Goal: Information Seeking & Learning: Understand process/instructions

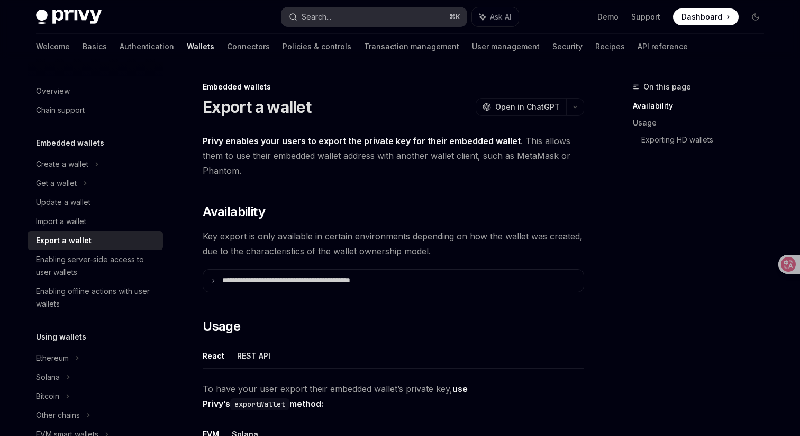
click at [409, 17] on button "Search... ⌘ K" at bounding box center [374, 16] width 185 height 19
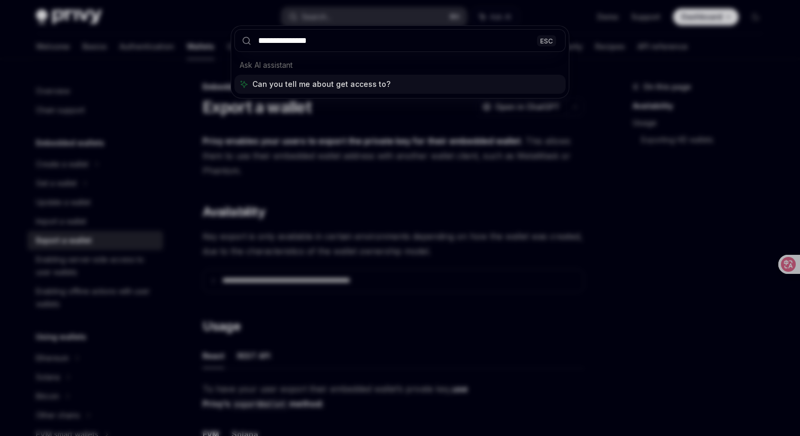
type input "**********"
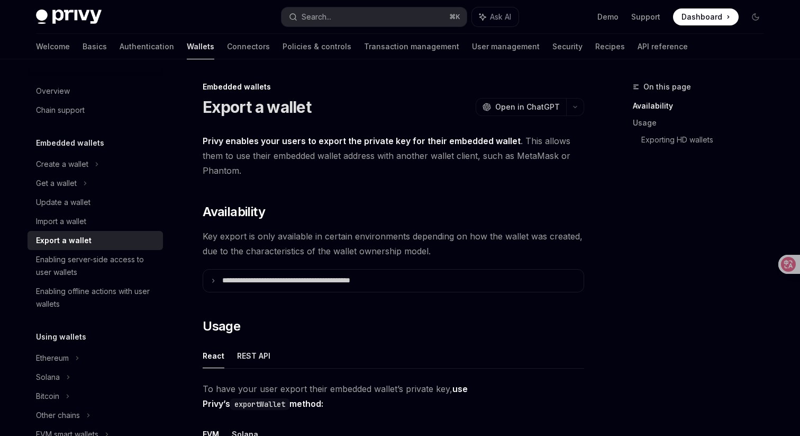
type textarea "*"
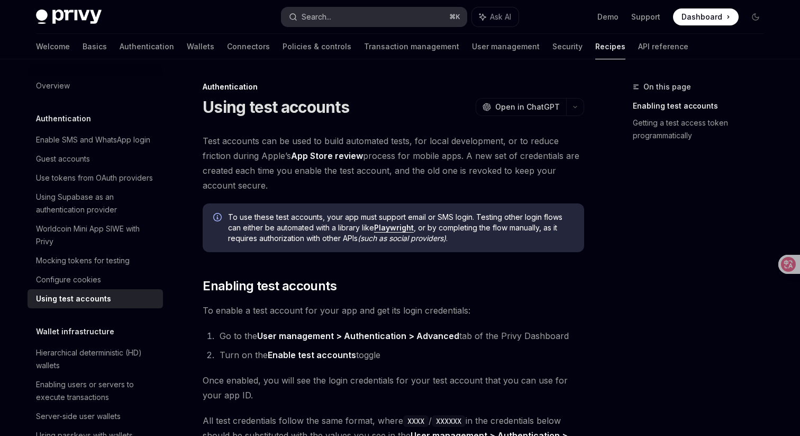
click at [409, 21] on button "Search... ⌘ K" at bounding box center [374, 16] width 185 height 19
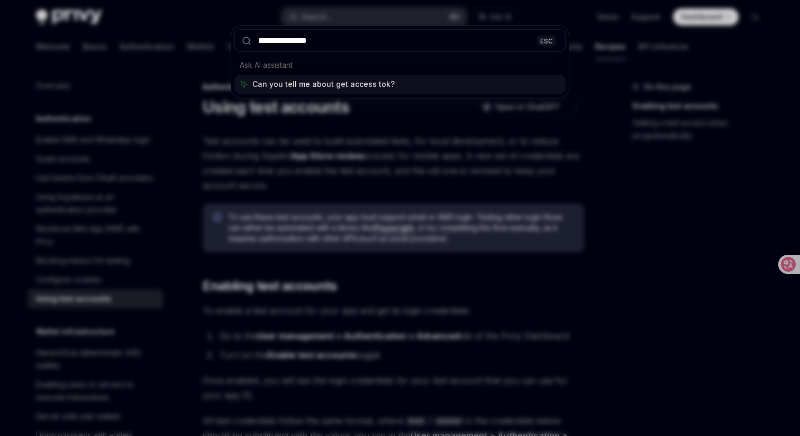
type input "**********"
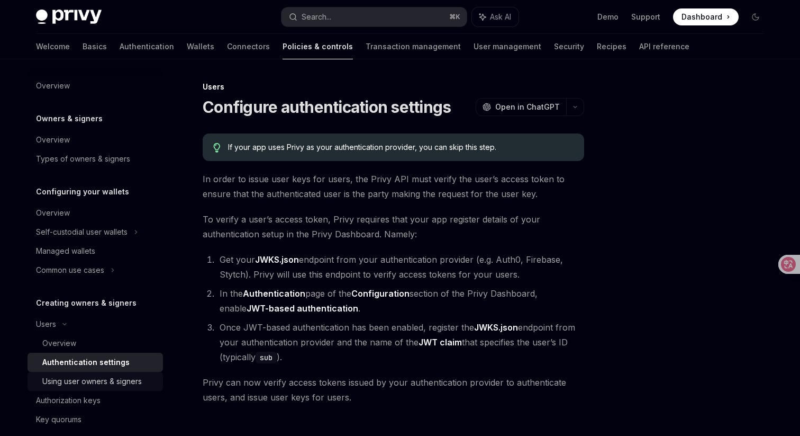
click at [93, 387] on link "Using user owners & signers" at bounding box center [95, 380] width 135 height 19
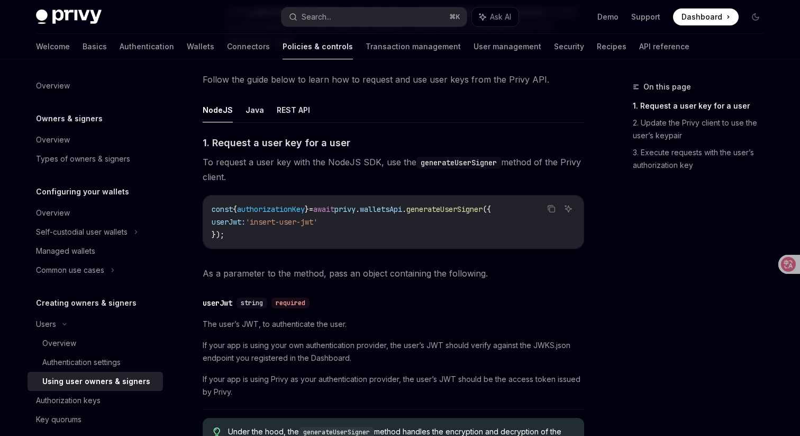
scroll to position [365, 0]
click at [284, 110] on button "REST API" at bounding box center [293, 109] width 33 height 25
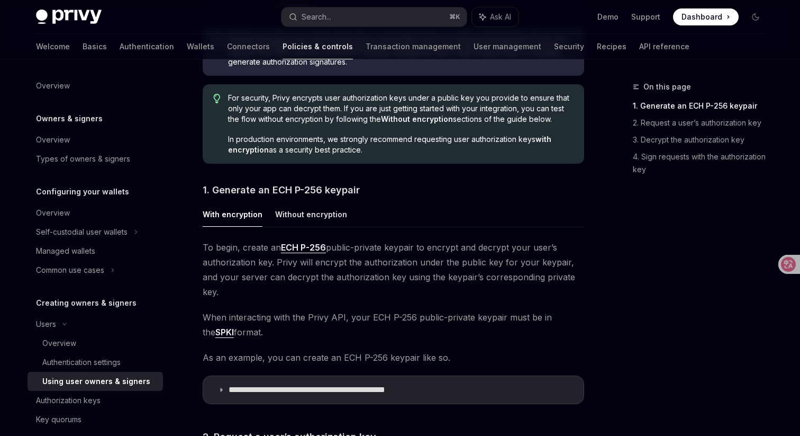
scroll to position [413, 0]
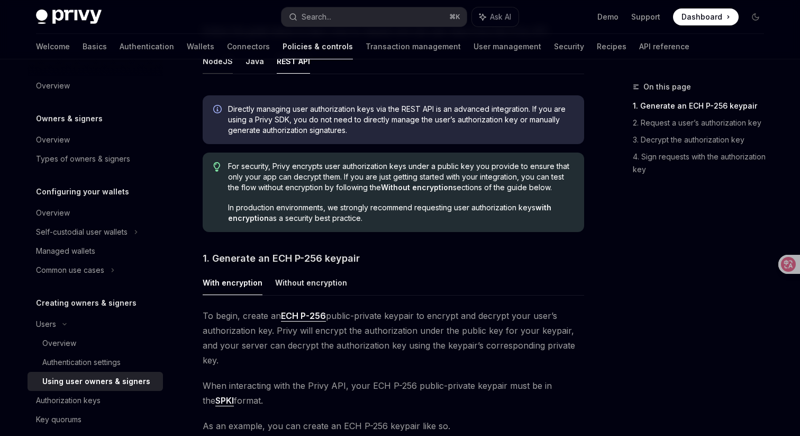
click at [219, 68] on button "NodeJS" at bounding box center [218, 61] width 30 height 25
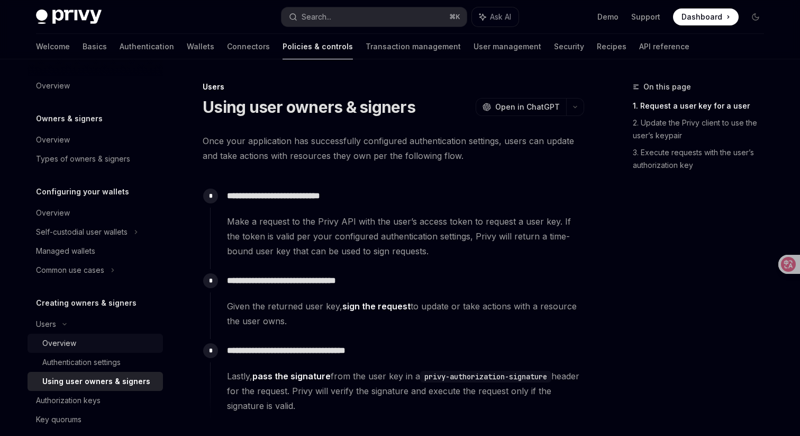
click at [101, 349] on link "Overview" at bounding box center [95, 342] width 135 height 19
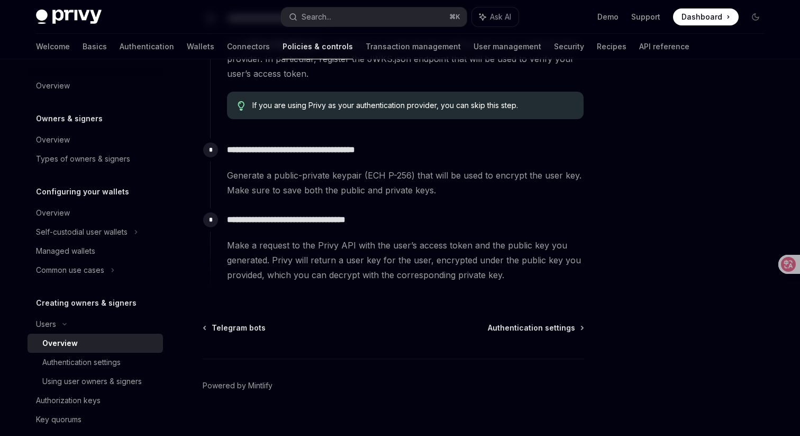
scroll to position [393, 0]
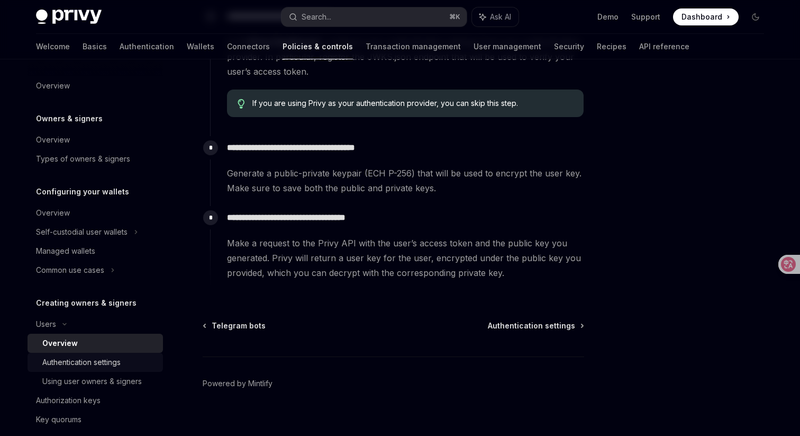
click at [132, 360] on div "Authentication settings" at bounding box center [99, 362] width 114 height 13
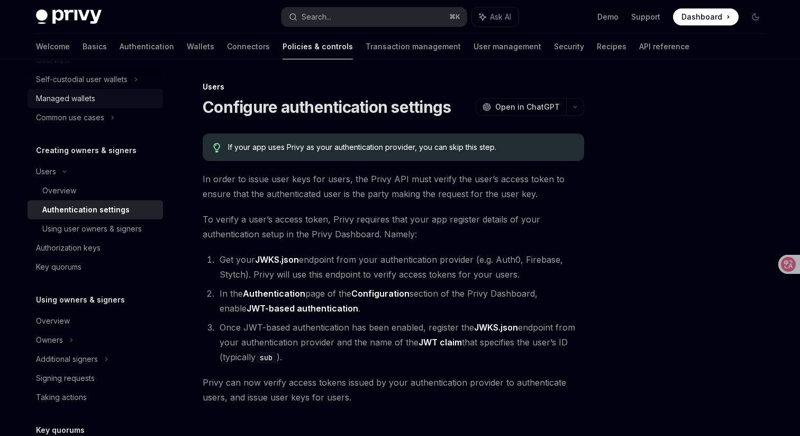
scroll to position [158, 0]
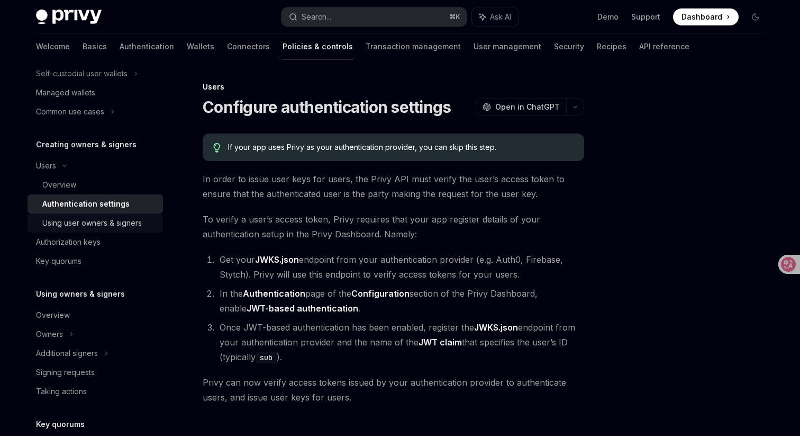
click at [108, 230] on link "Using user owners & signers" at bounding box center [95, 222] width 135 height 19
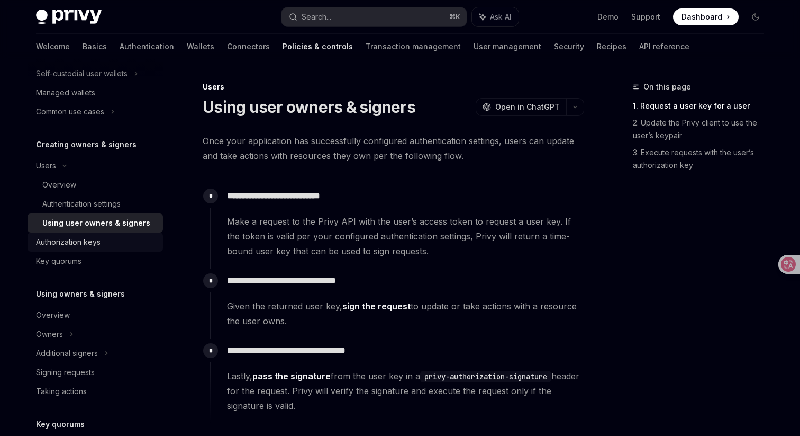
click at [108, 243] on div "Authorization keys" at bounding box center [96, 241] width 121 height 13
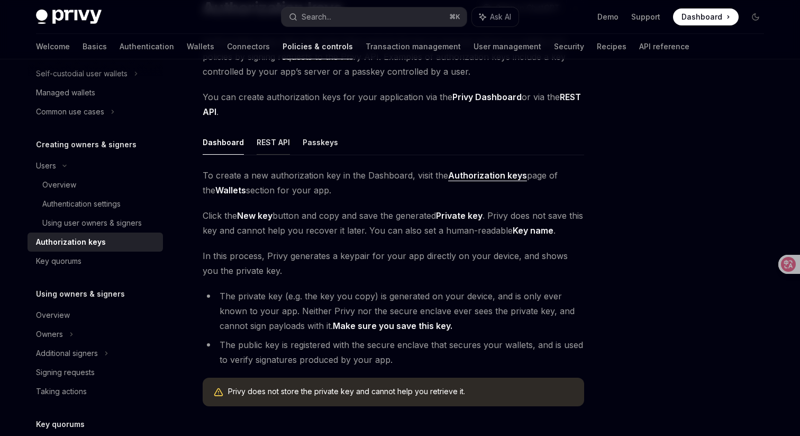
scroll to position [75, 0]
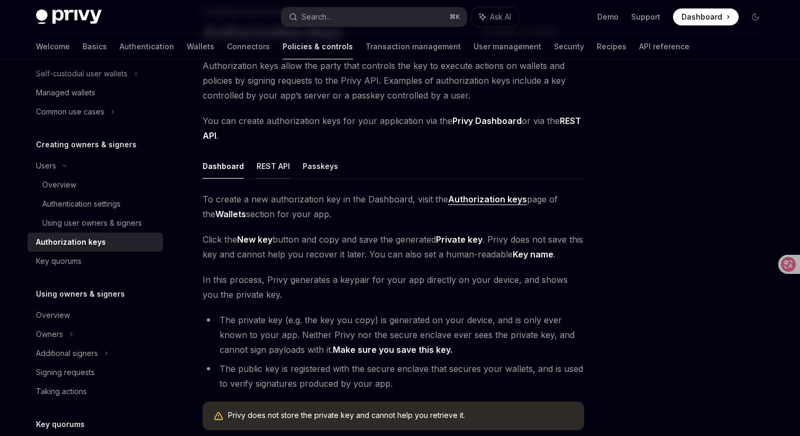
click at [274, 160] on button "REST API" at bounding box center [273, 165] width 33 height 25
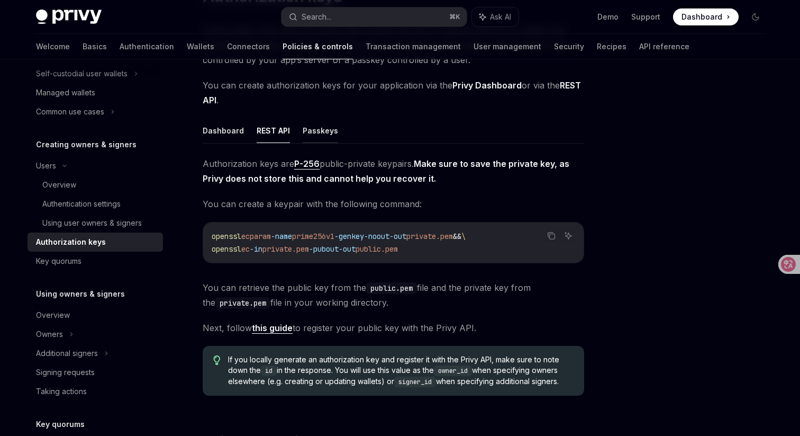
click at [327, 128] on button "Passkeys" at bounding box center [320, 130] width 35 height 25
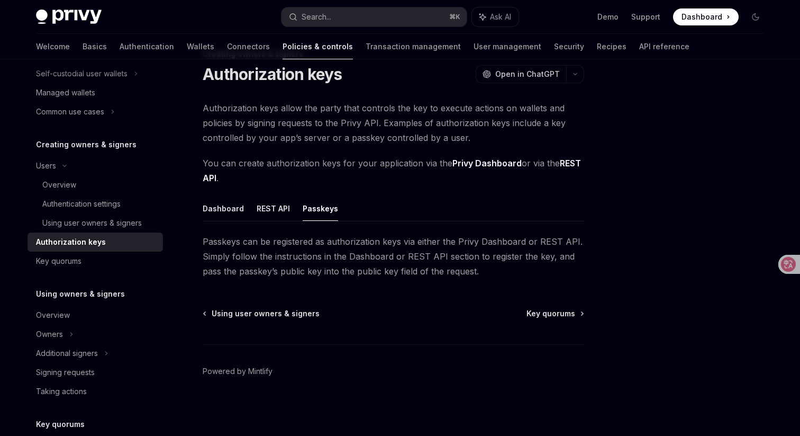
scroll to position [33, 0]
click at [211, 213] on button "Dashboard" at bounding box center [223, 208] width 41 height 25
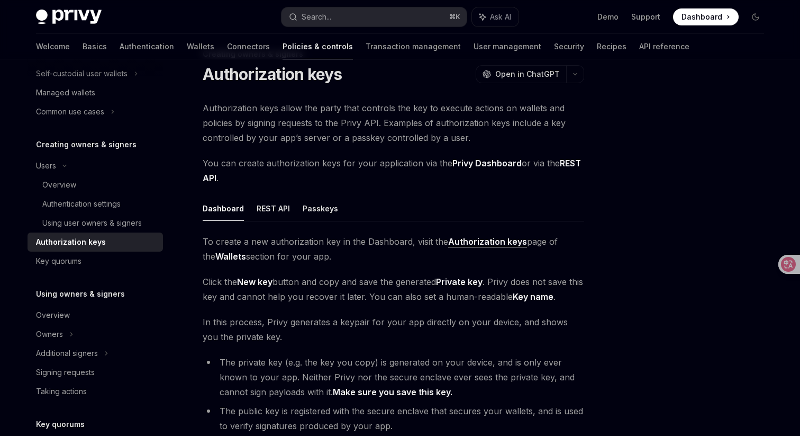
click at [491, 247] on span "To create a new authorization key in the Dashboard, visit the Authorization key…" at bounding box center [394, 249] width 382 height 30
click at [475, 241] on strong "Authorization keys" at bounding box center [487, 241] width 79 height 11
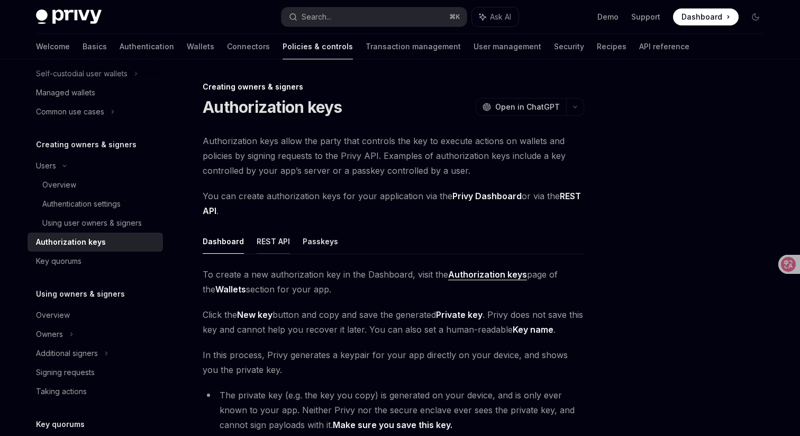
click at [262, 240] on button "REST API" at bounding box center [273, 241] width 33 height 25
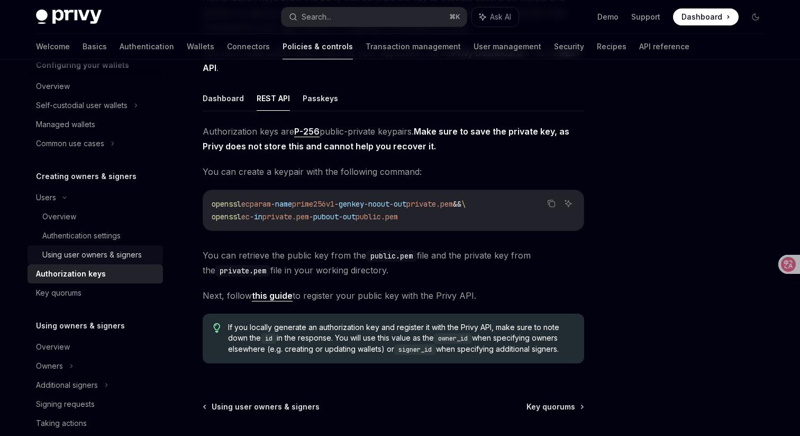
scroll to position [114, 0]
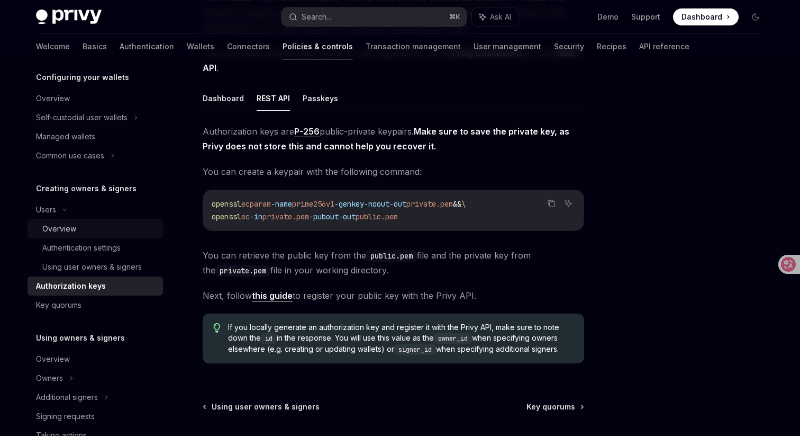
click at [103, 229] on div "Overview" at bounding box center [99, 228] width 114 height 13
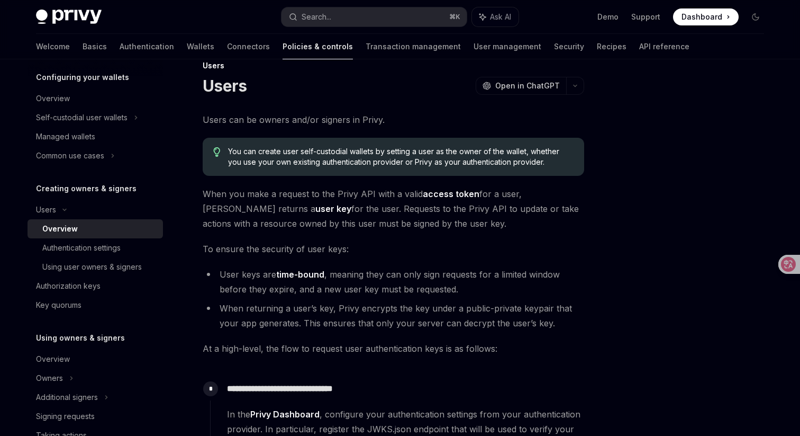
scroll to position [23, 0]
click at [453, 195] on strong "access token" at bounding box center [451, 192] width 57 height 11
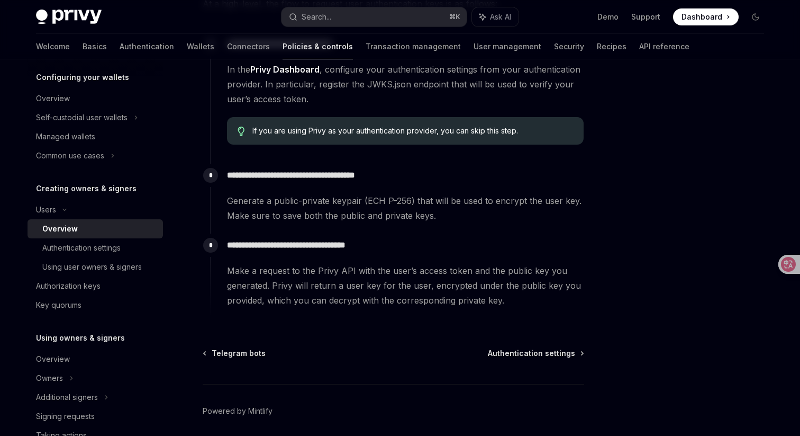
scroll to position [394, 0]
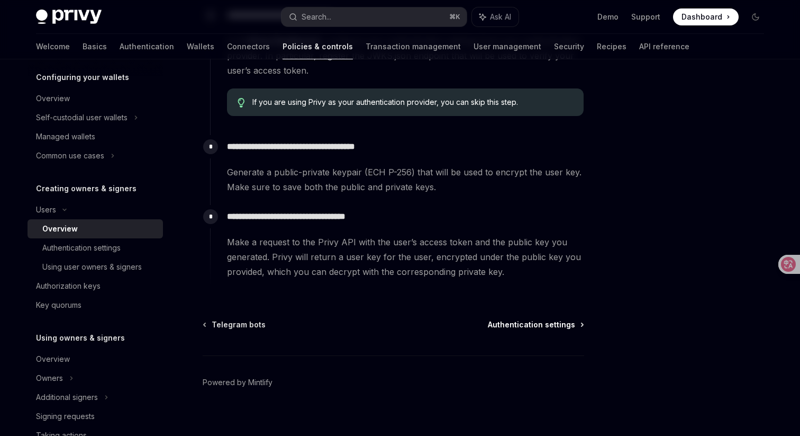
click at [511, 321] on span "Authentication settings" at bounding box center [531, 324] width 87 height 11
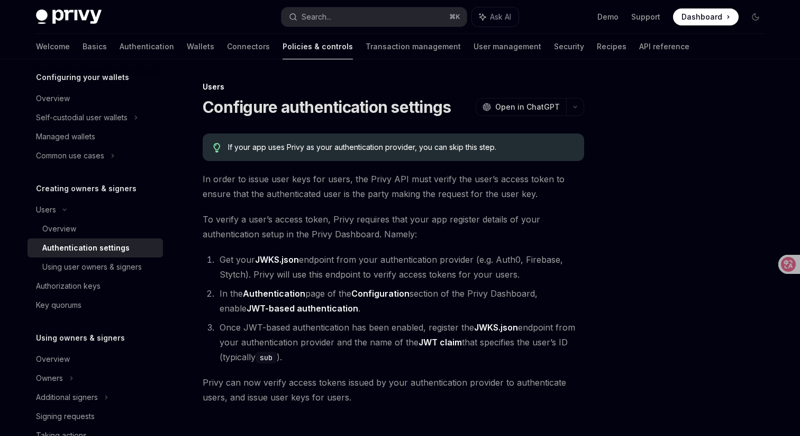
scroll to position [126, 0]
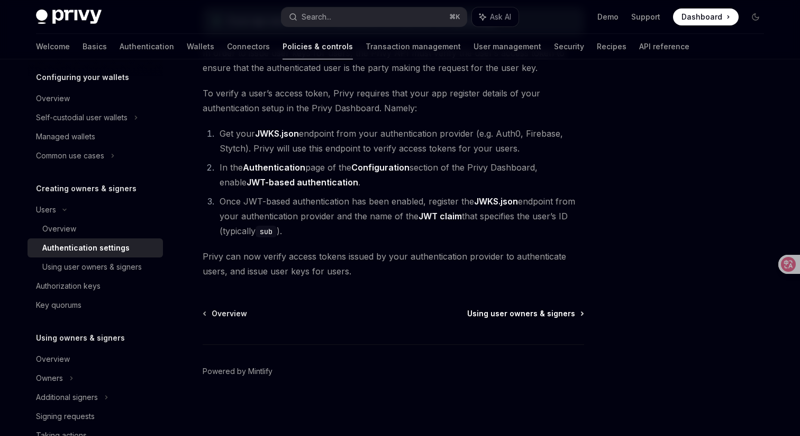
click at [519, 315] on span "Using user owners & signers" at bounding box center [521, 313] width 108 height 11
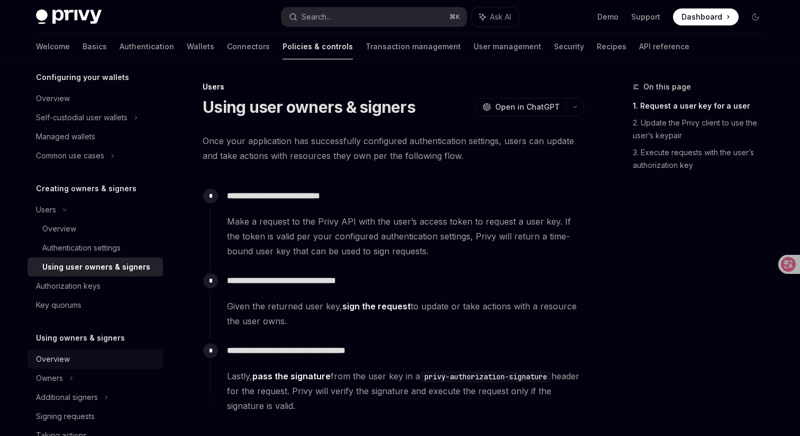
click at [96, 362] on div "Overview" at bounding box center [96, 358] width 121 height 13
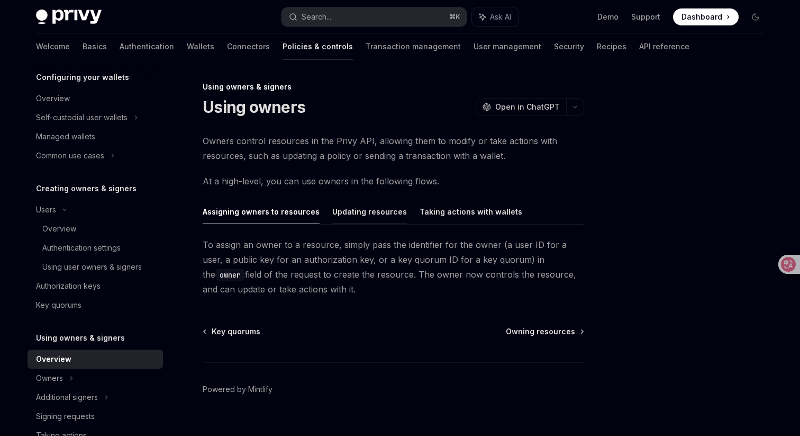
click at [359, 214] on button "Updating resources" at bounding box center [369, 211] width 75 height 25
type textarea "*"
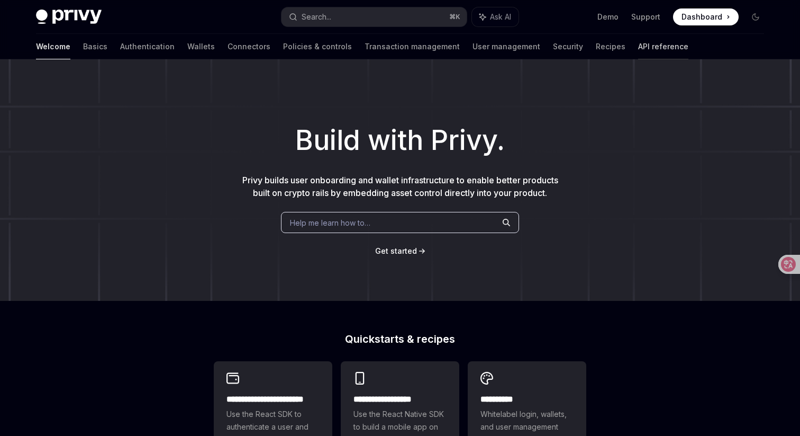
click at [638, 47] on link "API reference" at bounding box center [663, 46] width 50 height 25
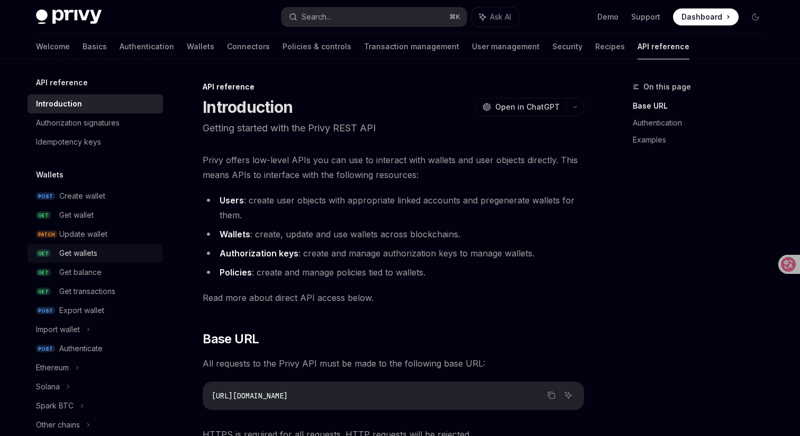
click at [92, 253] on div "Get wallets" at bounding box center [78, 253] width 38 height 13
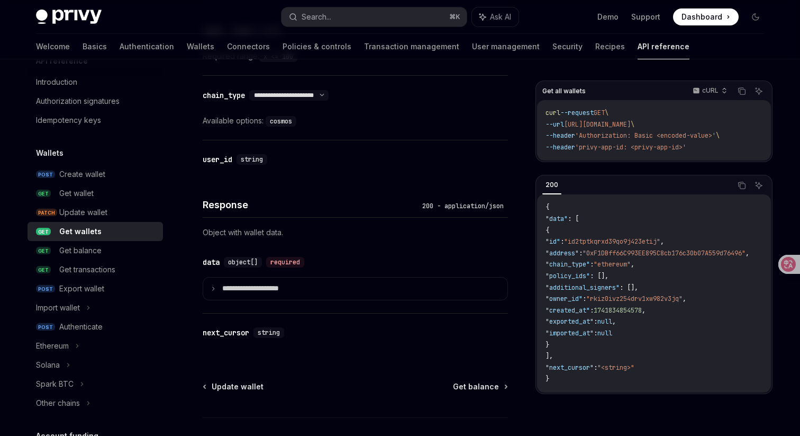
scroll to position [512, 0]
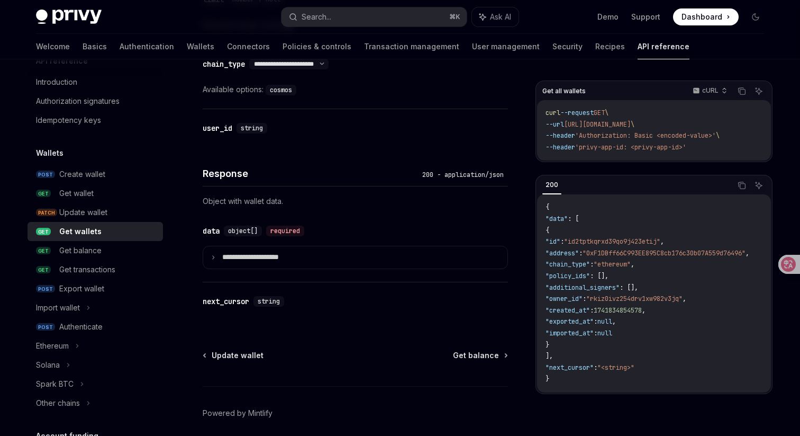
click at [389, 273] on div "**********" at bounding box center [355, 247] width 305 height 70
click at [402, 251] on summary "**********" at bounding box center [355, 257] width 304 height 22
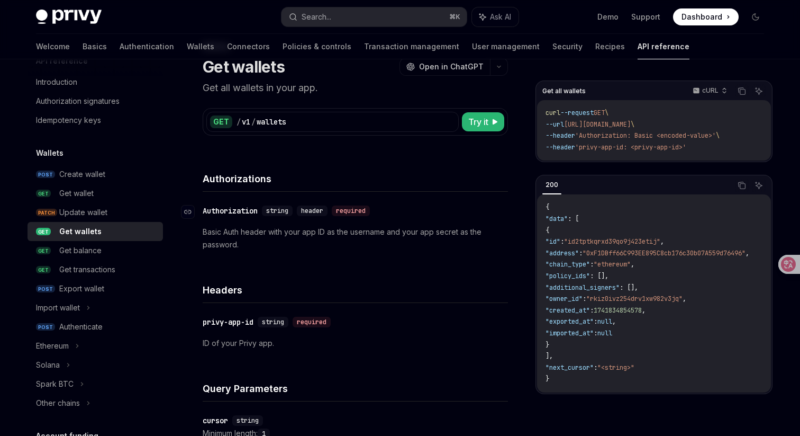
scroll to position [0, 0]
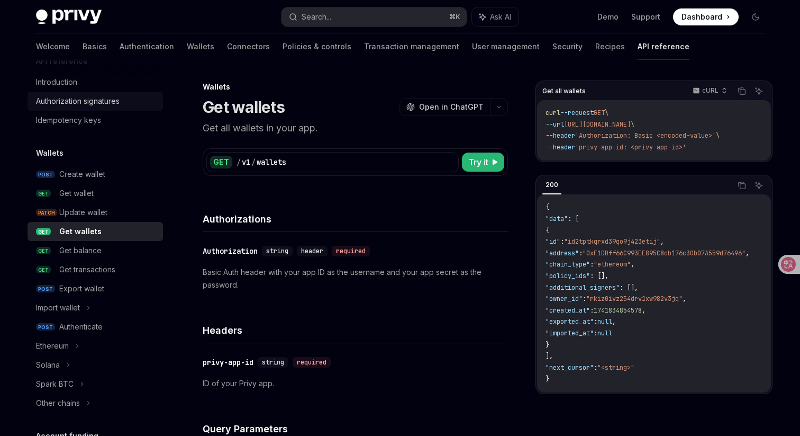
click at [108, 106] on div "Authorization signatures" at bounding box center [78, 101] width 84 height 13
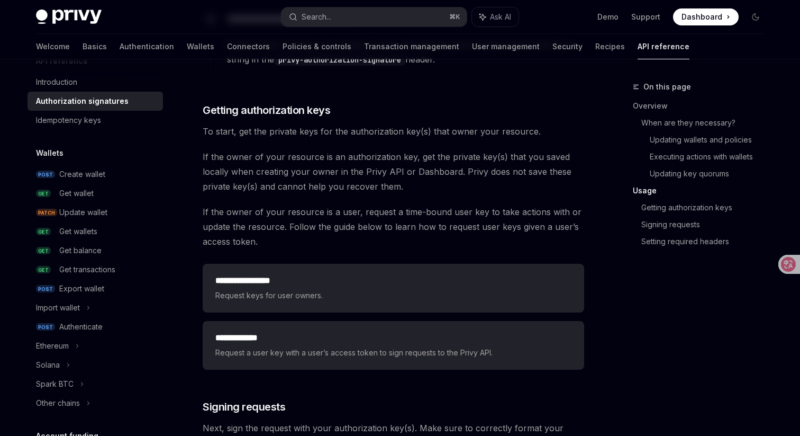
scroll to position [1294, 0]
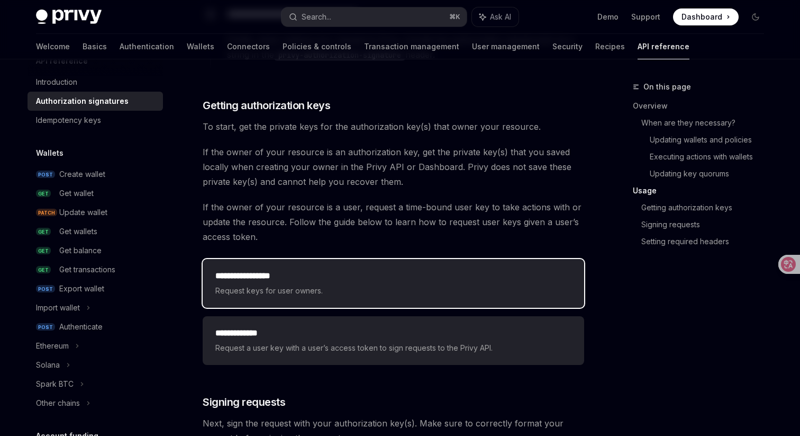
click at [368, 286] on span "Request keys for user owners." at bounding box center [393, 290] width 356 height 13
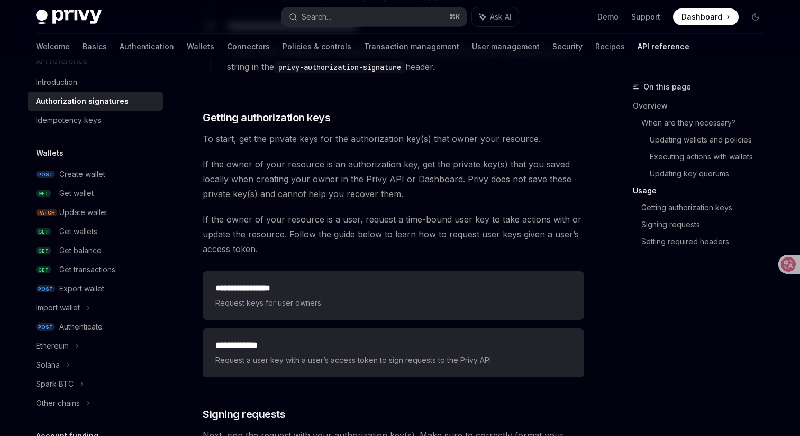
scroll to position [1294, 0]
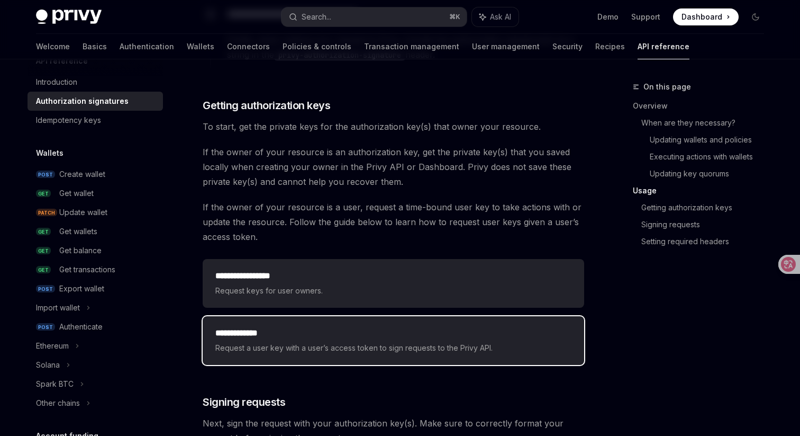
click at [340, 353] on span "Request a user key with a user’s access token to sign requests to the Privy API." at bounding box center [393, 347] width 356 height 13
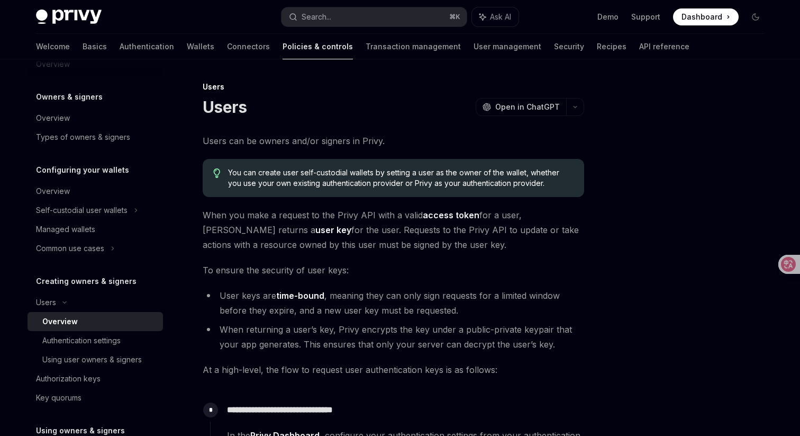
click at [340, 353] on div "**********" at bounding box center [394, 408] width 382 height 550
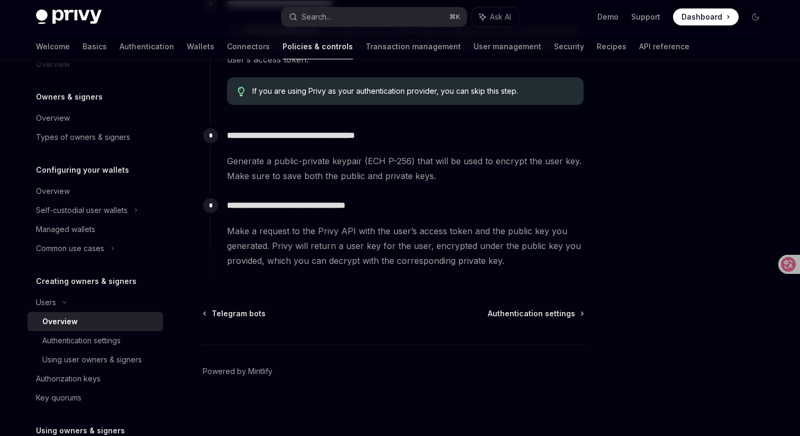
type textarea "*"
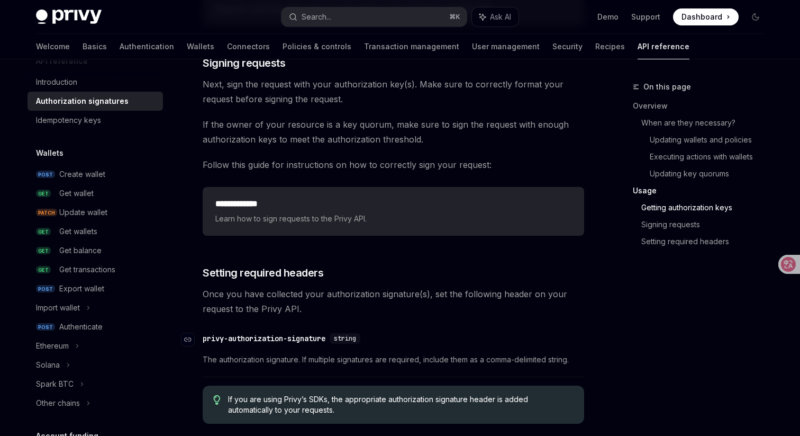
scroll to position [1448, 0]
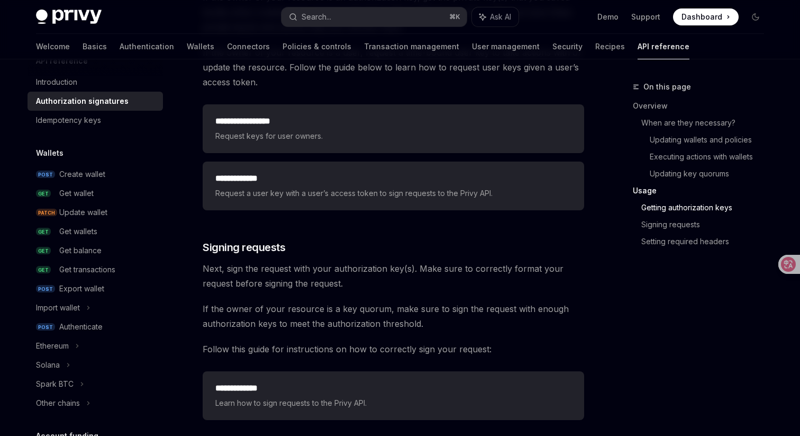
click at [672, 203] on link "Getting authorization keys" at bounding box center [706, 207] width 131 height 17
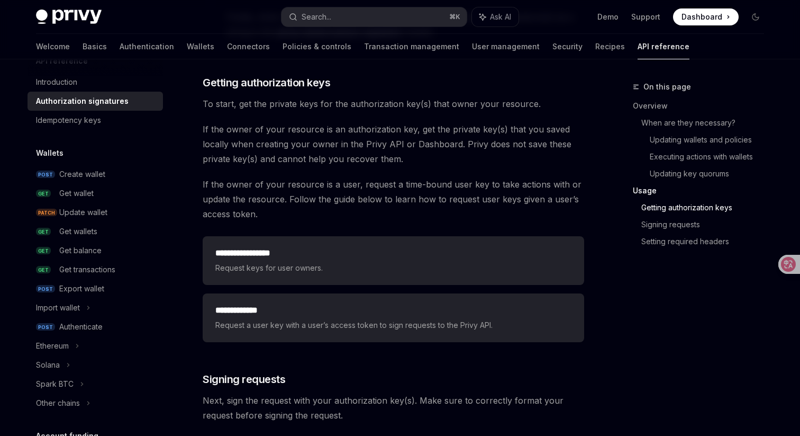
scroll to position [1311, 0]
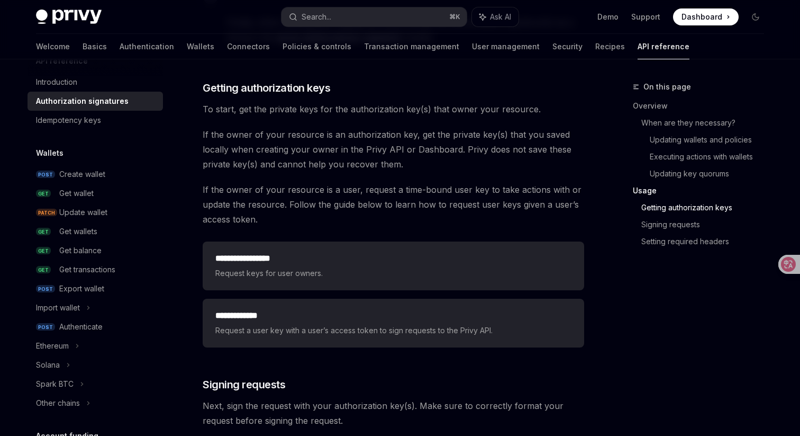
click at [464, 131] on span "If the owner of your resource is an authorization key, get the private key(s) t…" at bounding box center [394, 149] width 382 height 44
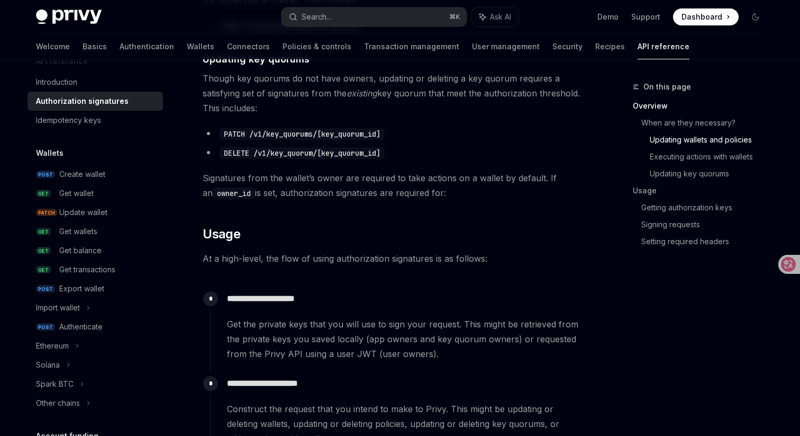
scroll to position [636, 0]
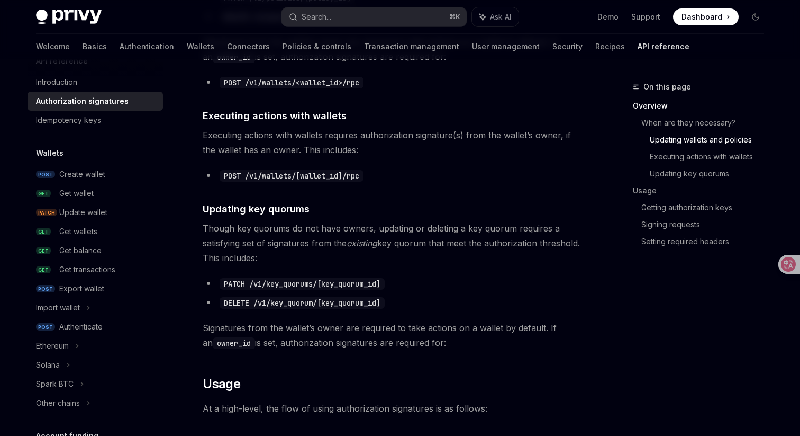
click at [521, 175] on li "POST /v1/wallets/[wallet_id]/rpc" at bounding box center [394, 175] width 382 height 15
click at [415, 18] on button "Search... ⌘ K" at bounding box center [374, 16] width 185 height 19
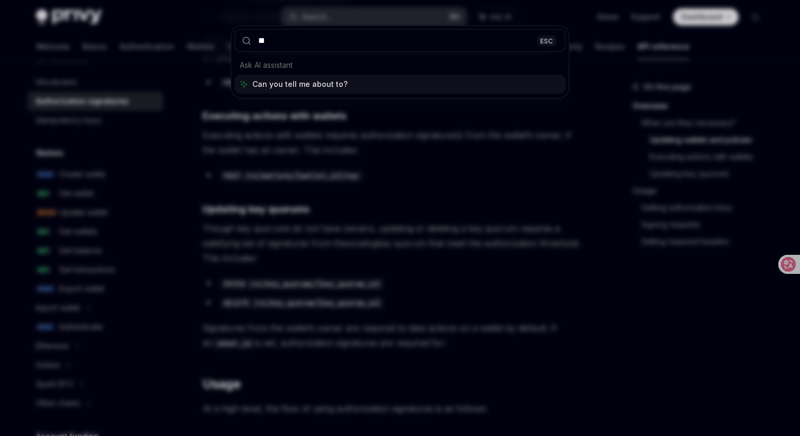
type input "*"
type input "**********"
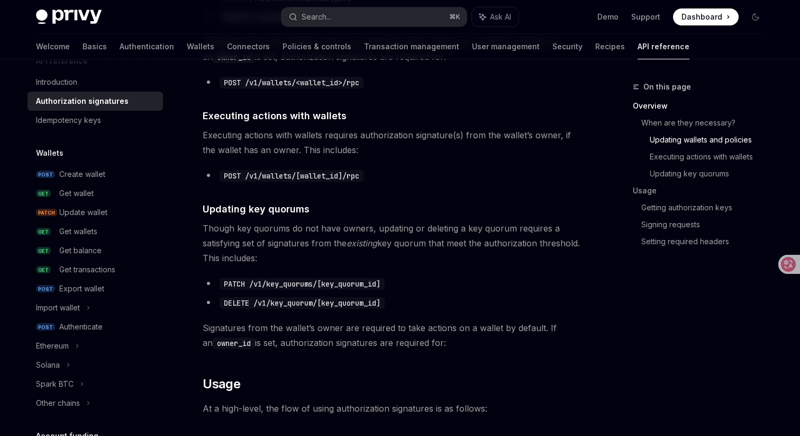
type textarea "*"
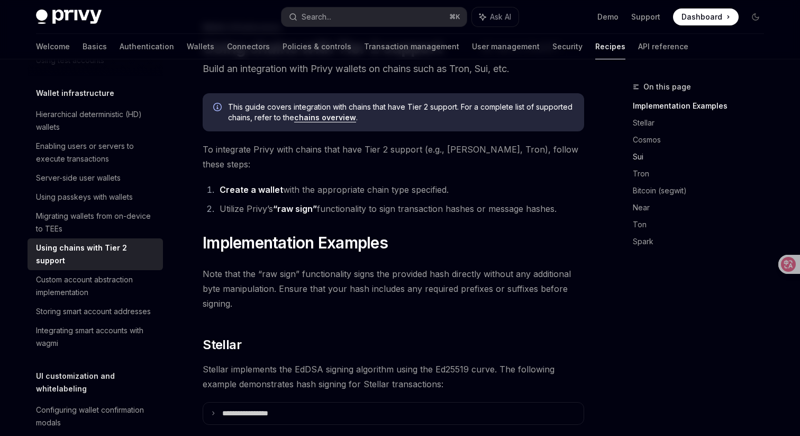
click at [642, 156] on link "Sui" at bounding box center [703, 156] width 140 height 17
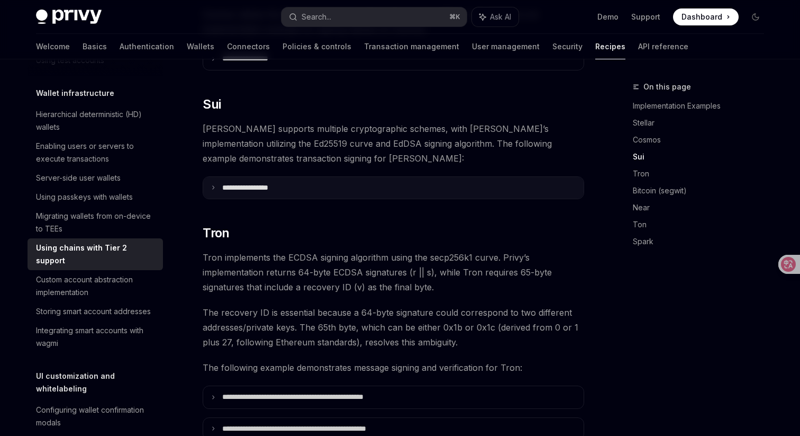
click at [397, 177] on summary "**********" at bounding box center [393, 188] width 380 height 22
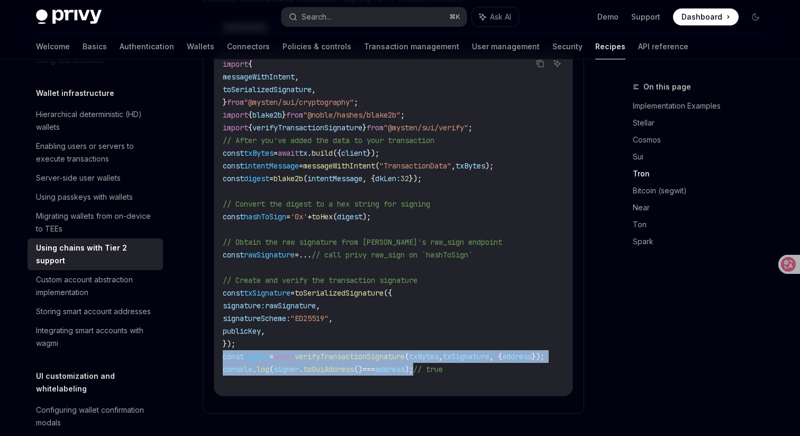
drag, startPoint x: 432, startPoint y: 353, endPoint x: 210, endPoint y: 344, distance: 222.5
copy code "const signer = await verifyTransactionSignature ( txBytes , txSignature , { add…"
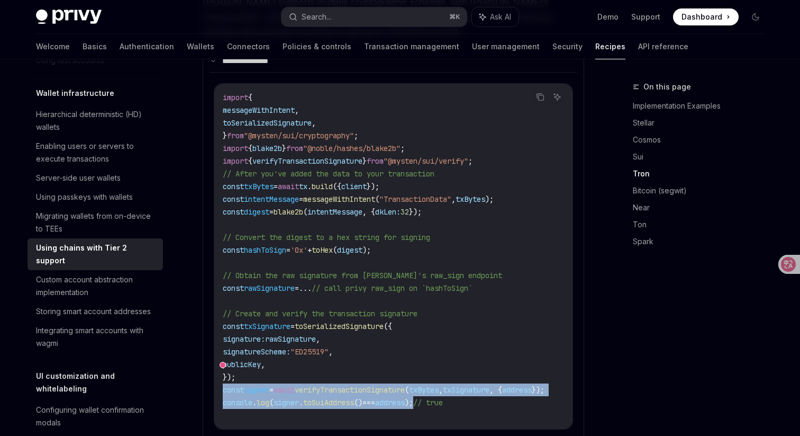
scroll to position [648, 0]
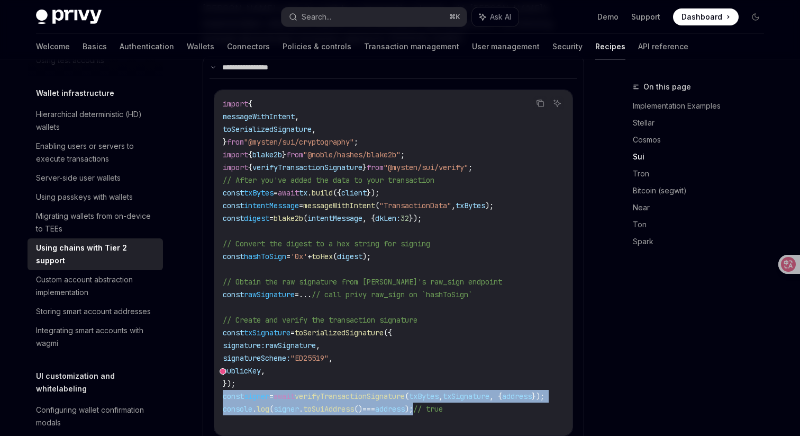
click at [468, 162] on span ""@mysten/sui/verify"" at bounding box center [426, 167] width 85 height 10
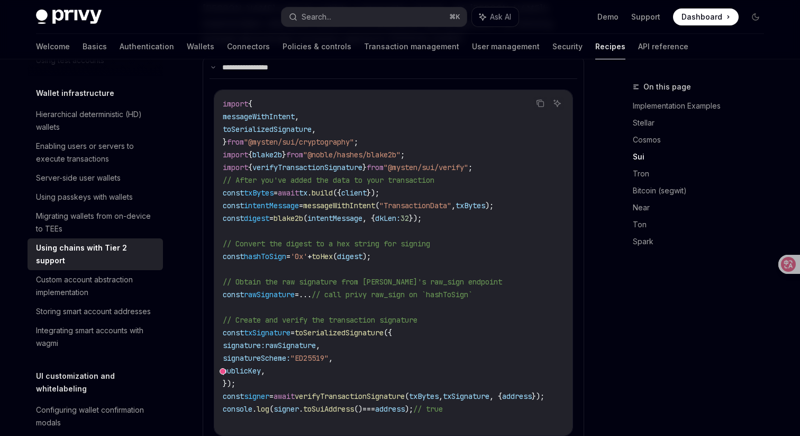
click at [468, 162] on span ""@mysten/sui/verify"" at bounding box center [426, 167] width 85 height 10
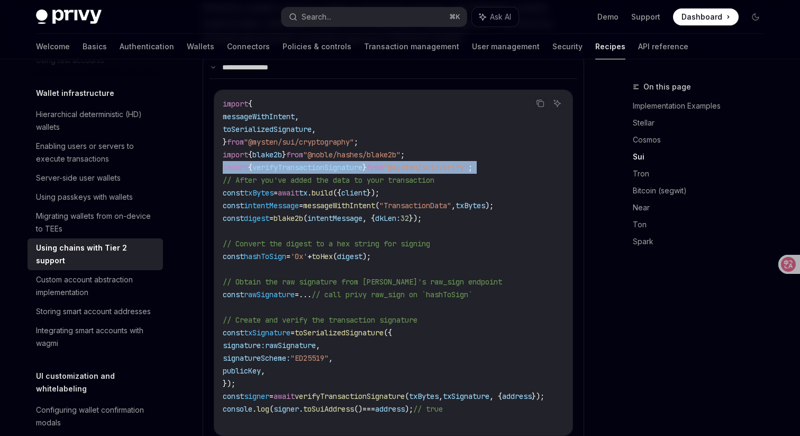
copy code "import { verifyTransactionSignature } from "@mysten/sui/verify" ;"
